Goal: Browse casually: Explore the website without a specific task or goal

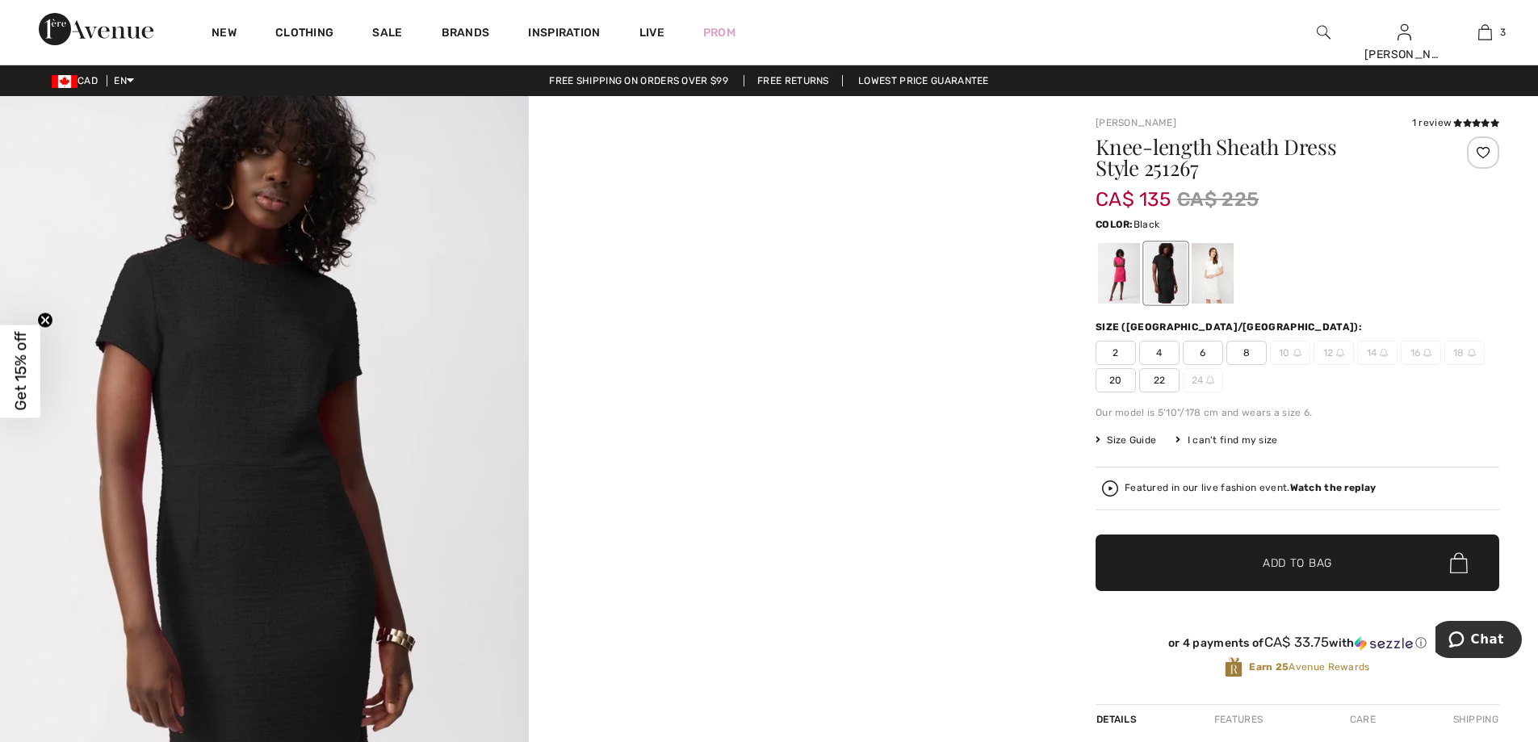
click at [879, 360] on video "Your browser does not support the video tag." at bounding box center [793, 228] width 529 height 264
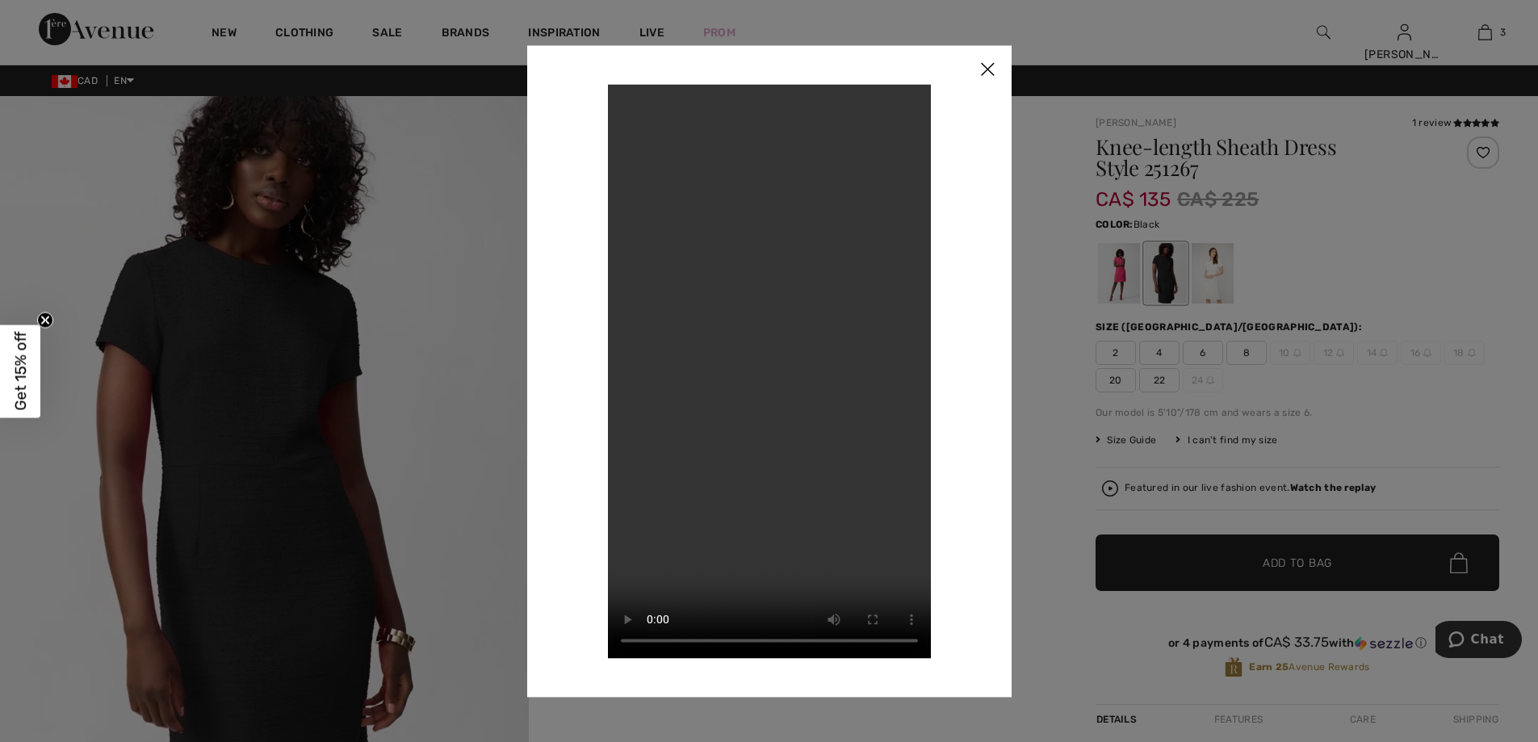
click at [988, 65] on img at bounding box center [987, 70] width 48 height 50
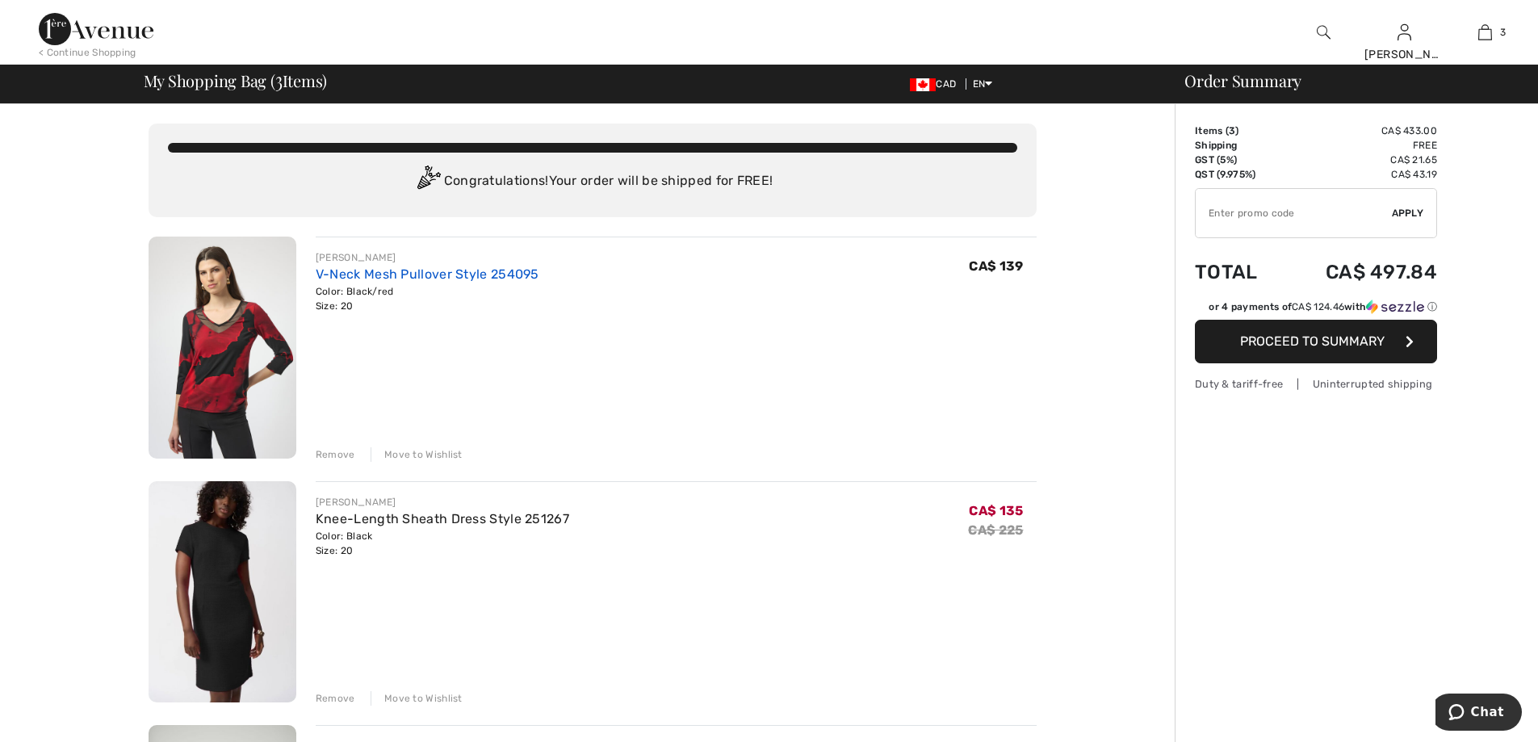
click at [359, 280] on link "V-Neck Mesh Pullover Style 254095" at bounding box center [428, 273] width 224 height 15
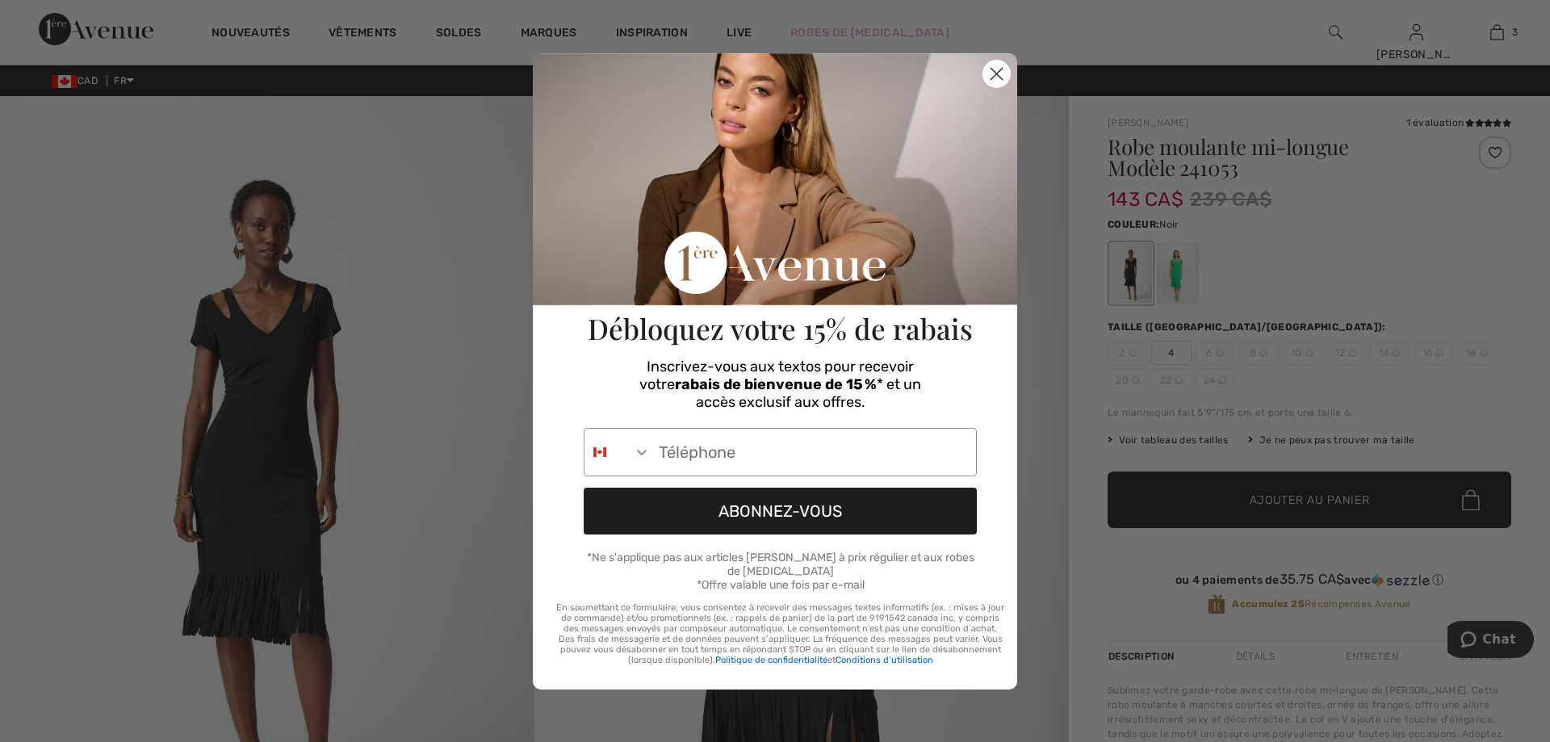
click at [999, 73] on circle "Close dialog" at bounding box center [996, 73] width 27 height 27
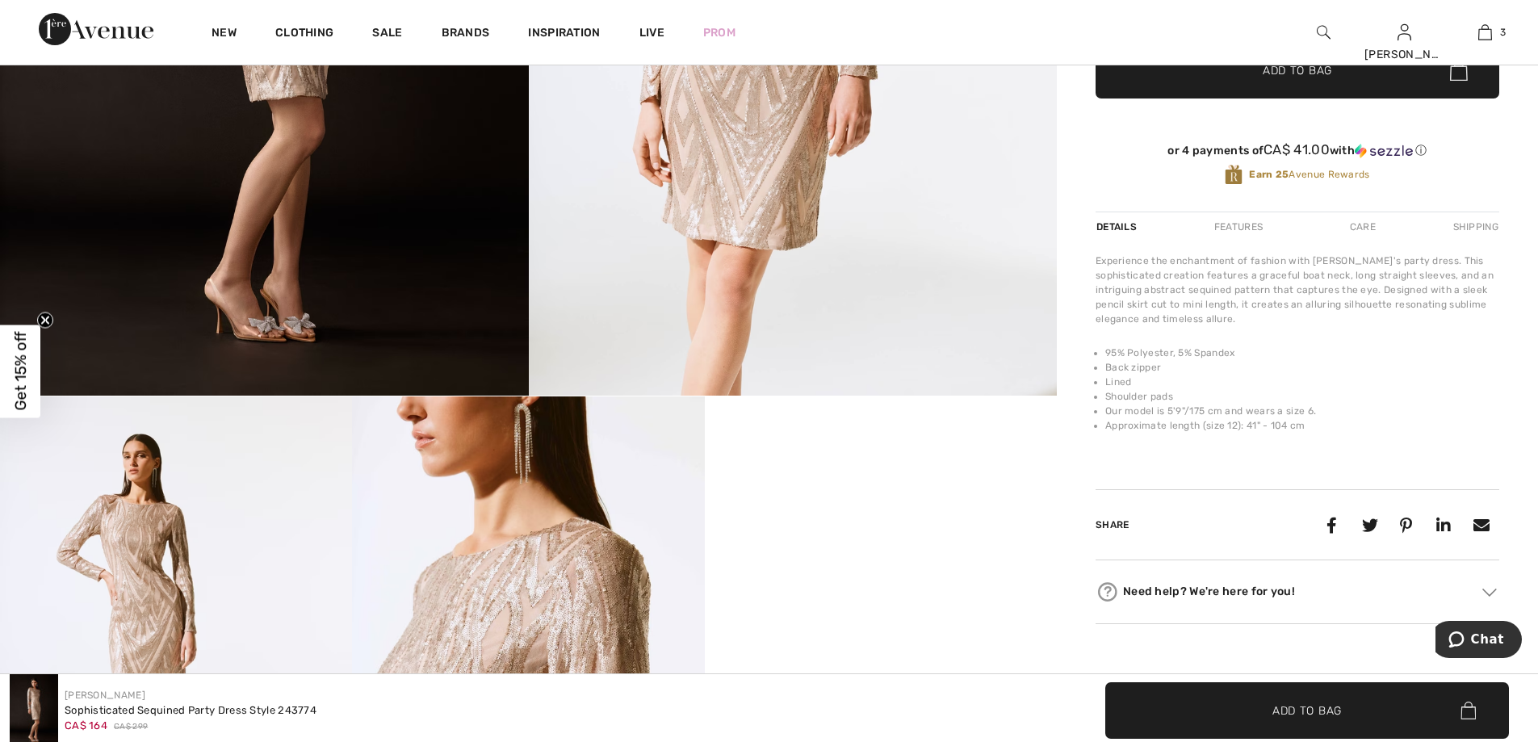
scroll to position [484, 0]
